Goal: Task Accomplishment & Management: Use online tool/utility

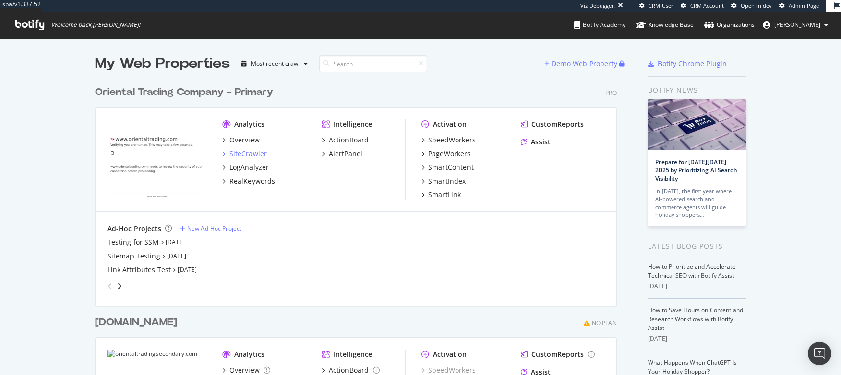
click at [247, 154] on div "SiteCrawler" at bounding box center [248, 154] width 38 height 10
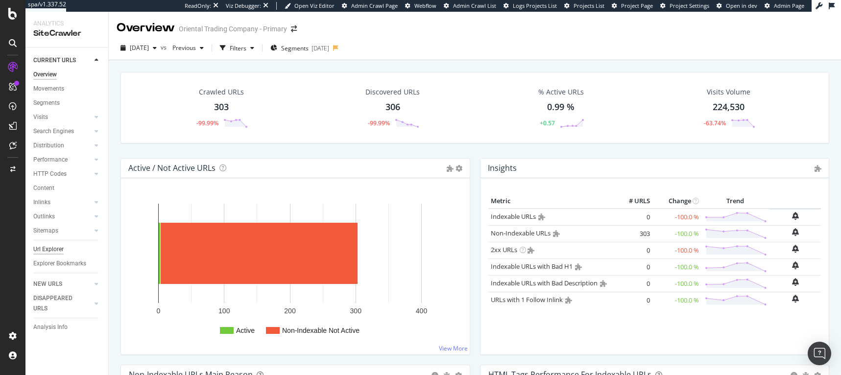
click at [48, 250] on div "Url Explorer" at bounding box center [48, 249] width 30 height 10
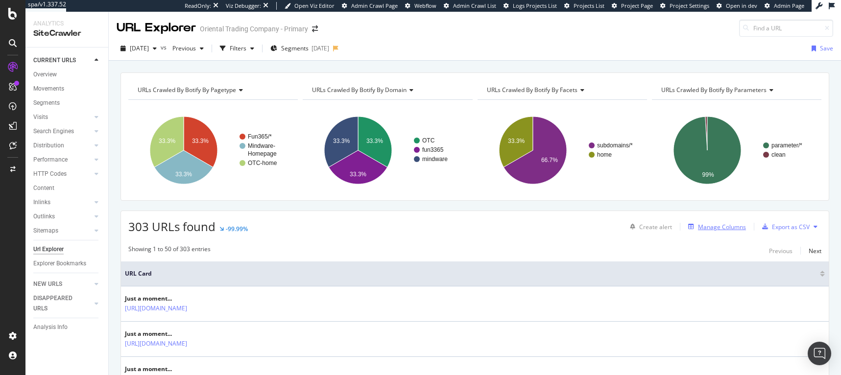
click at [698, 229] on div "Manage Columns" at bounding box center [722, 227] width 48 height 8
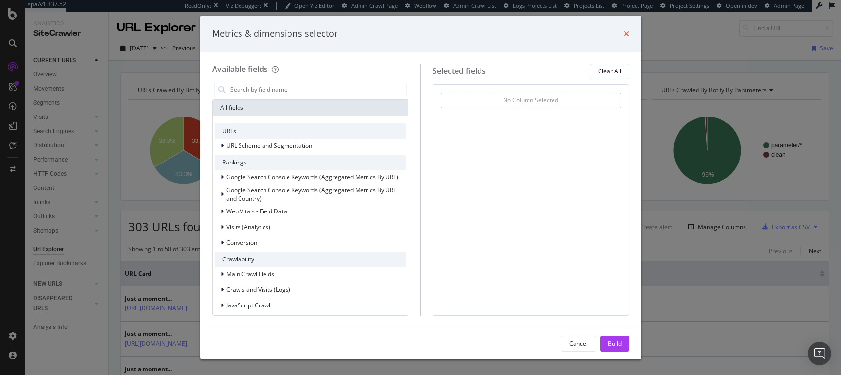
click at [627, 31] on icon "times" at bounding box center [626, 34] width 6 height 8
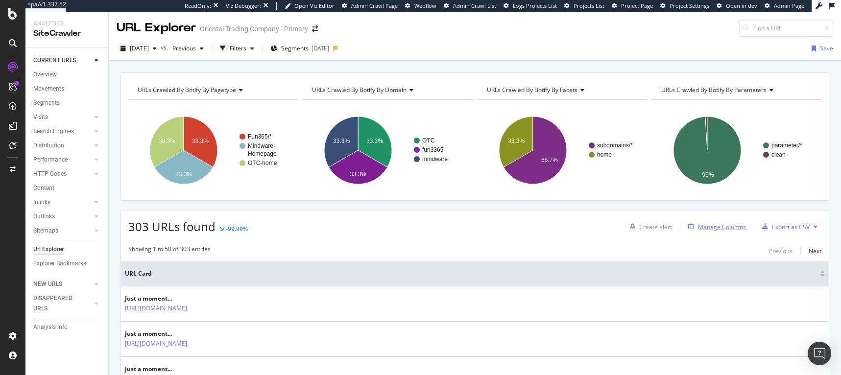
click at [710, 226] on div "Manage Columns" at bounding box center [722, 227] width 48 height 8
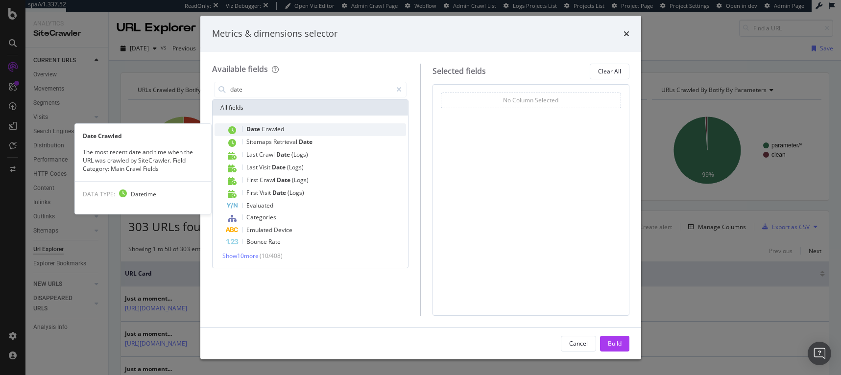
type input "date"
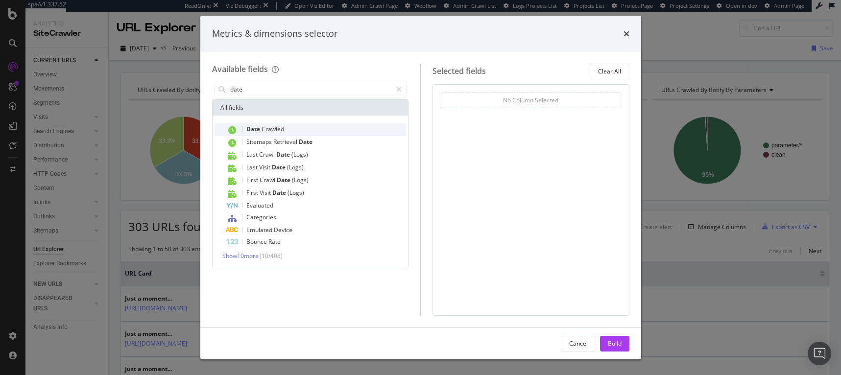
click at [271, 124] on div "Date Crawled" at bounding box center [316, 129] width 180 height 13
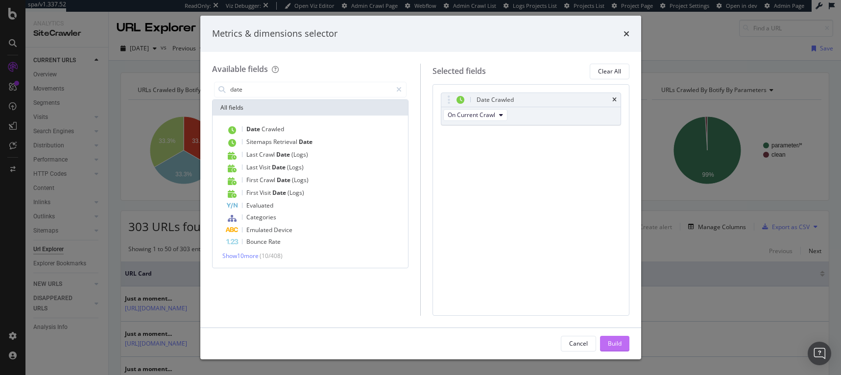
click at [616, 342] on div "Build" at bounding box center [615, 343] width 14 height 8
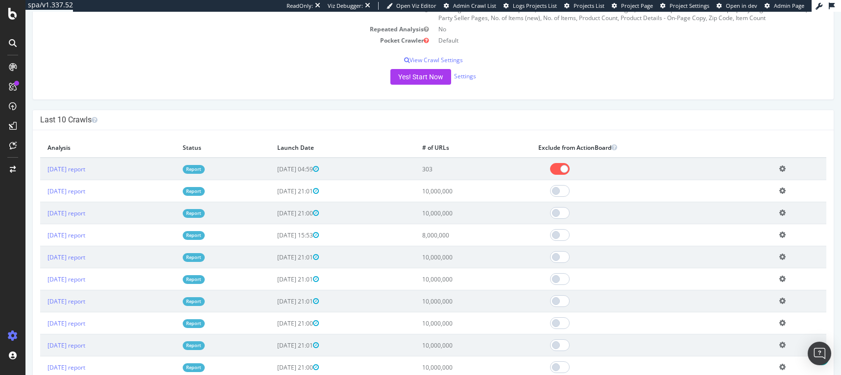
scroll to position [200, 0]
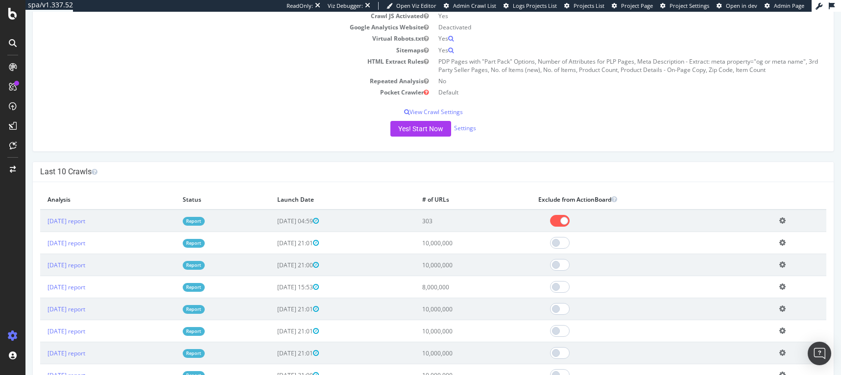
scroll to position [153, 0]
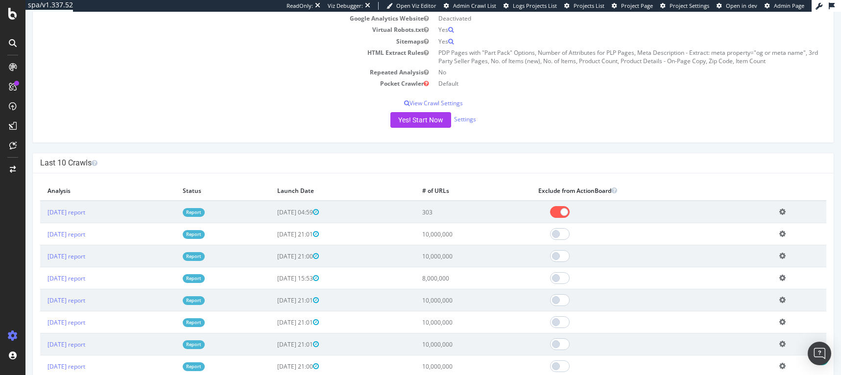
click at [230, 155] on div "Last 10 Crawls" at bounding box center [433, 163] width 800 height 20
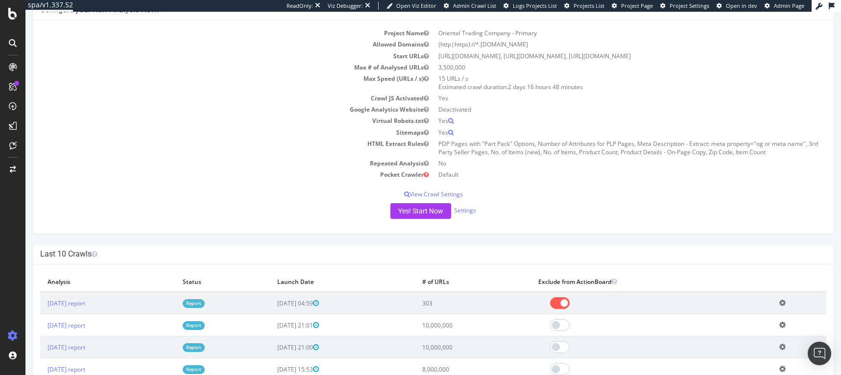
scroll to position [0, 0]
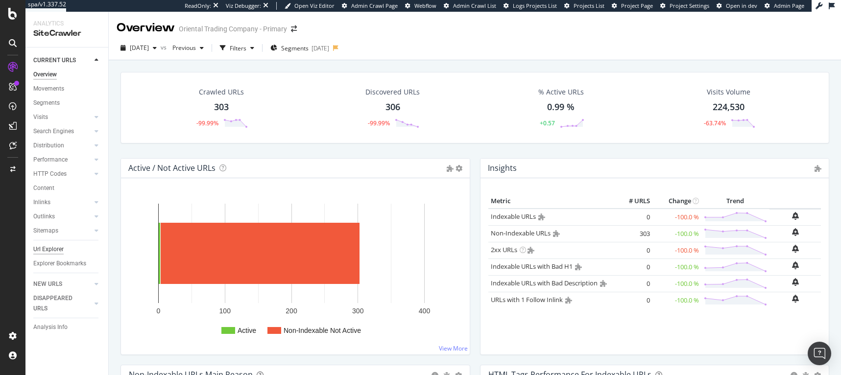
click at [58, 251] on div "Url Explorer" at bounding box center [48, 249] width 30 height 10
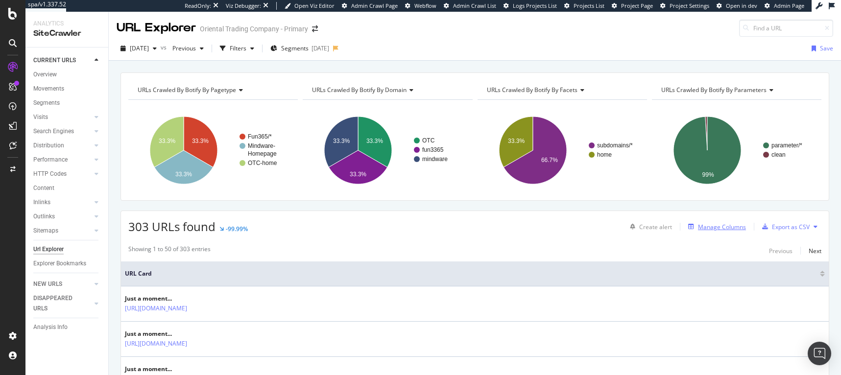
click at [705, 226] on div "Manage Columns" at bounding box center [722, 227] width 48 height 8
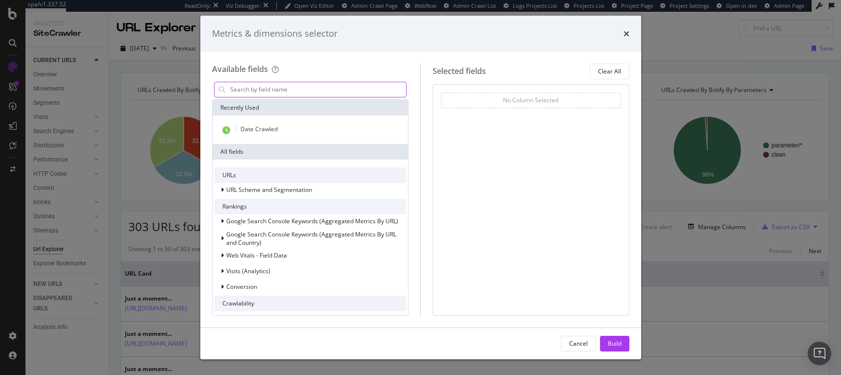
click at [345, 90] on input "modal" at bounding box center [317, 89] width 177 height 15
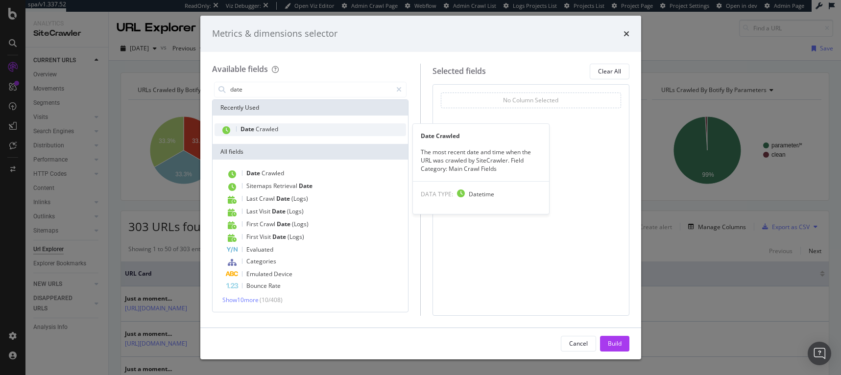
type input "date"
click at [327, 125] on div "Date Crawled" at bounding box center [310, 129] width 192 height 13
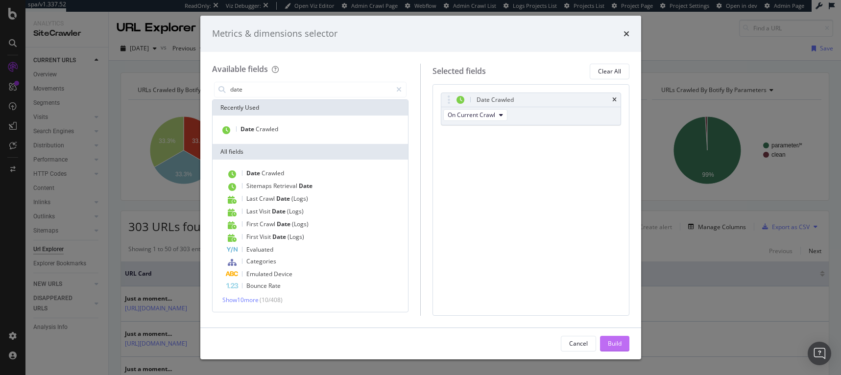
click at [614, 344] on div "Build" at bounding box center [615, 343] width 14 height 8
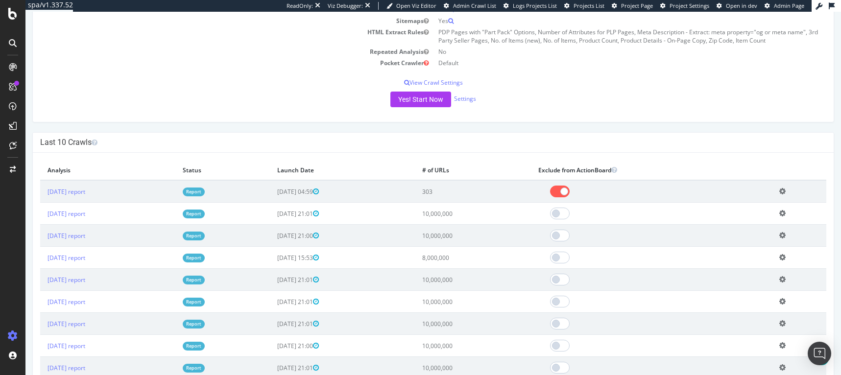
scroll to position [176, 0]
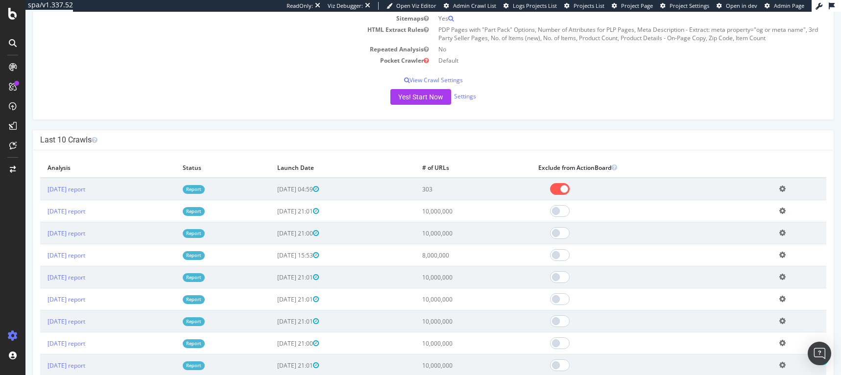
click at [338, 40] on td "HTML Extract Rules" at bounding box center [236, 34] width 393 height 20
